Goal: Check status

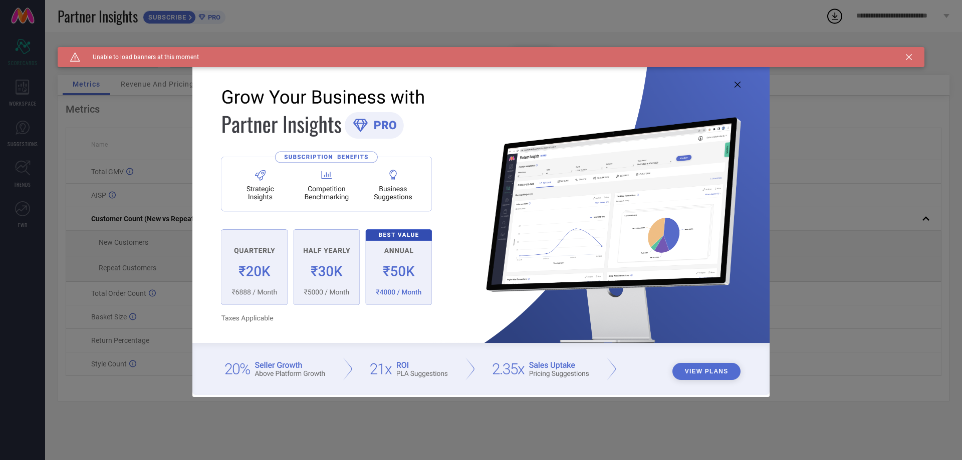
click at [738, 86] on icon at bounding box center [737, 85] width 6 height 6
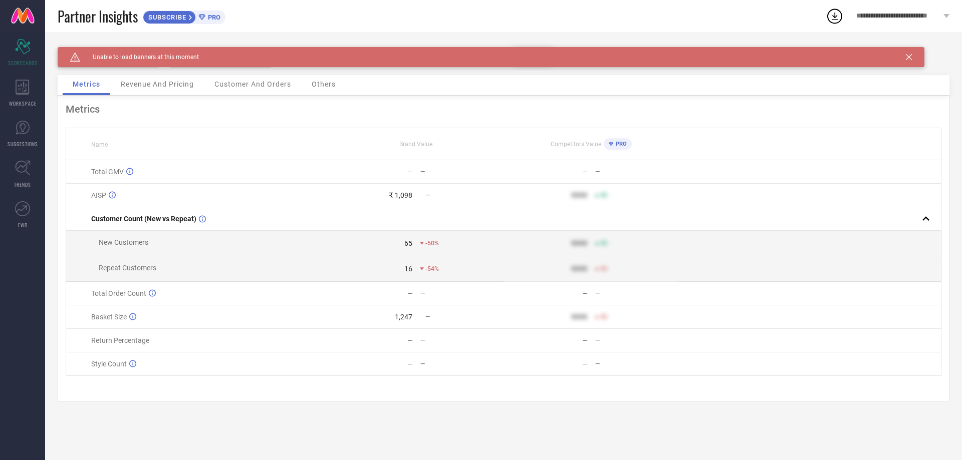
click at [913, 60] on div "Caution Created with Sketch. Unable to load banners at this moment" at bounding box center [491, 57] width 867 height 20
click at [906, 59] on icon at bounding box center [909, 57] width 6 height 6
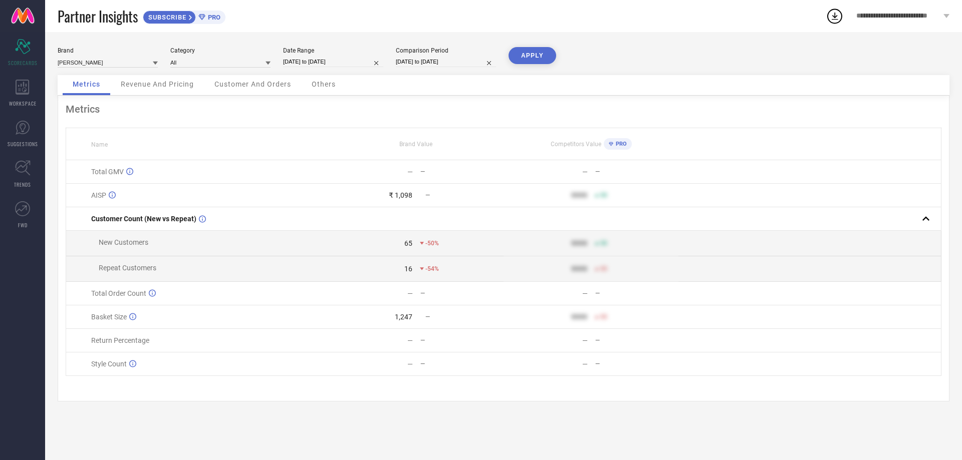
click at [323, 62] on input "[DATE] to [DATE]" at bounding box center [333, 62] width 100 height 11
select select "8"
select select "2025"
select select "9"
select select "2025"
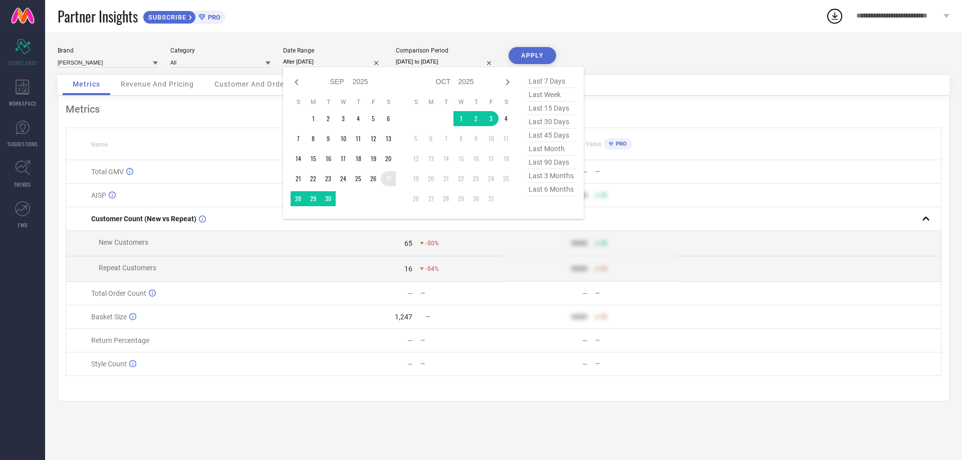
click at [388, 178] on td "27" at bounding box center [388, 178] width 15 height 15
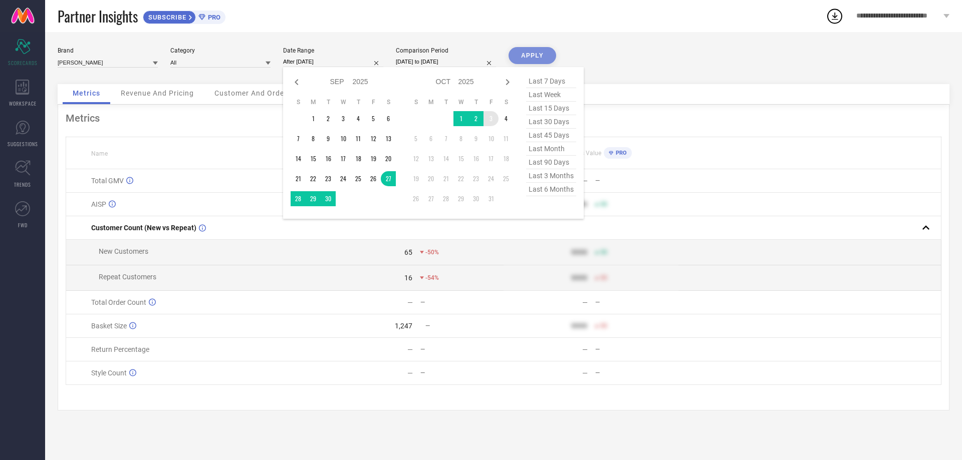
type input "[DATE] to [DATE]"
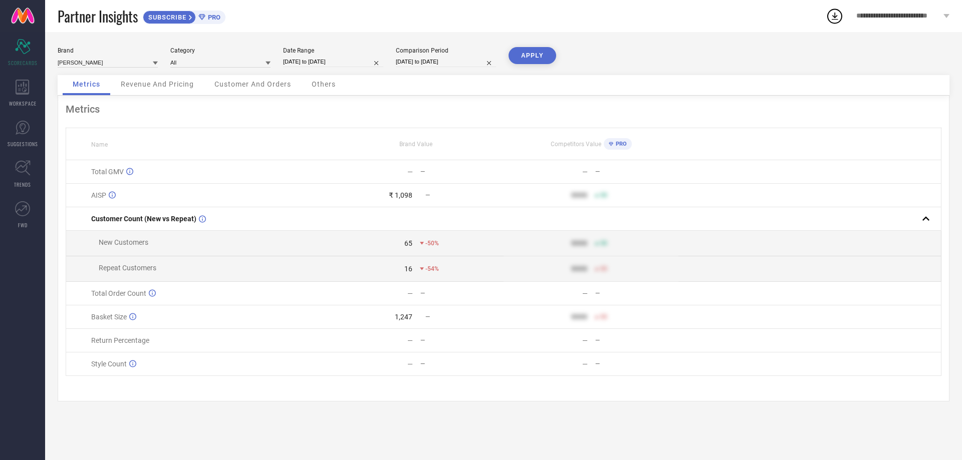
click at [535, 51] on button "APPLY" at bounding box center [532, 55] width 48 height 17
click at [518, 58] on button "APPLY" at bounding box center [532, 55] width 48 height 17
